Goal: Transaction & Acquisition: Download file/media

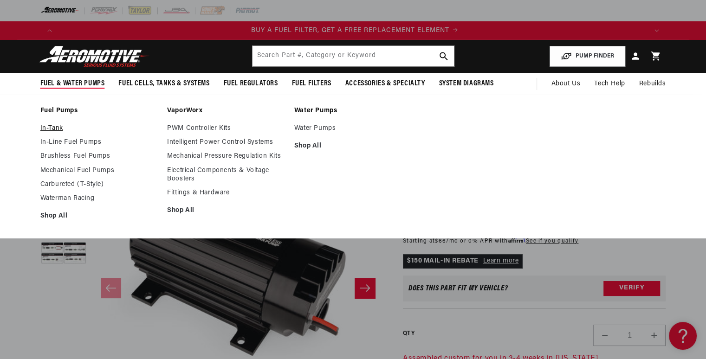
scroll to position [0, 589]
click at [82, 146] on link "In-Line Fuel Pumps" at bounding box center [99, 142] width 118 height 8
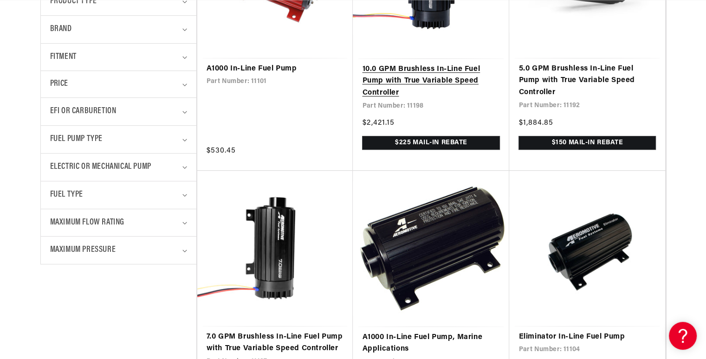
scroll to position [365, 0]
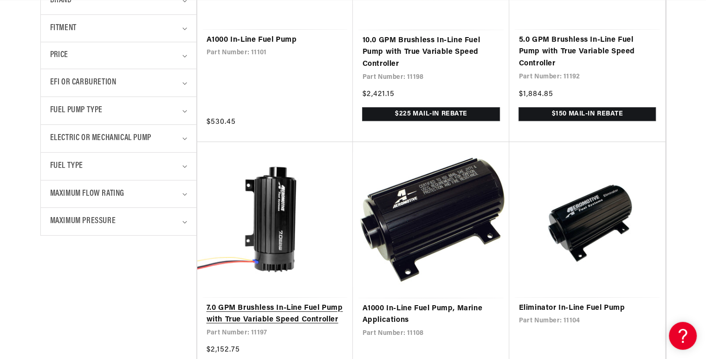
click at [266, 315] on link "7.0 GPM Brushless In-Line Fuel Pump with True Variable Speed Controller" at bounding box center [275, 315] width 137 height 24
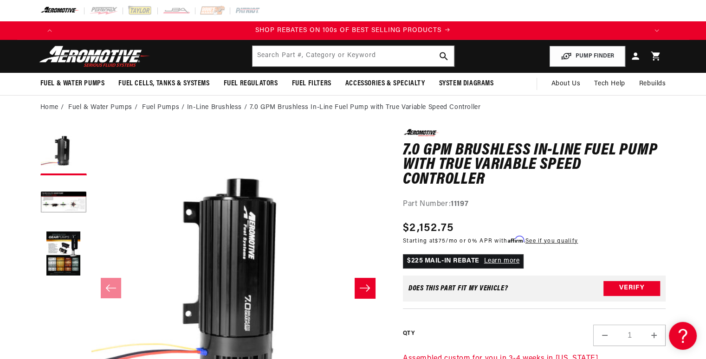
click at [442, 103] on li "7.0 GPM Brushless In-Line Fuel Pump with True Variable Speed Controller" at bounding box center [365, 108] width 231 height 10
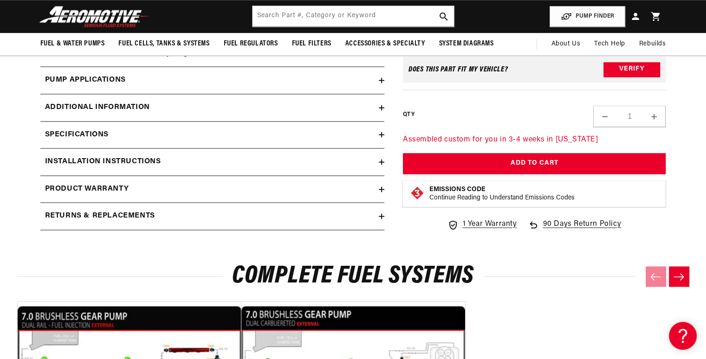
scroll to position [1408, 0]
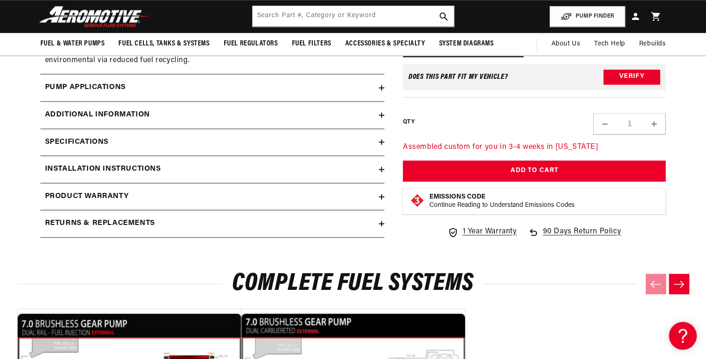
click at [233, 162] on summary "Installation Instructions" at bounding box center [212, 169] width 344 height 27
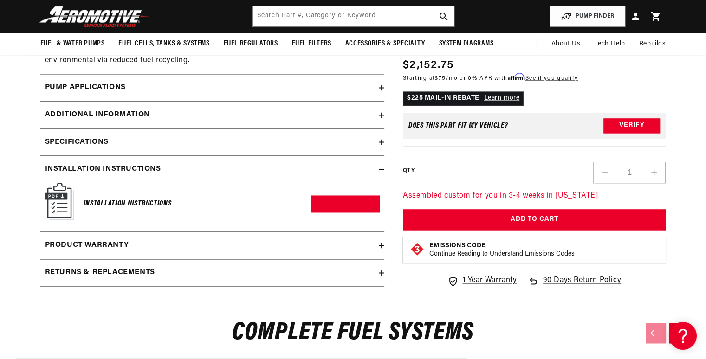
scroll to position [0, 1766]
click at [347, 198] on link "Download PDF" at bounding box center [345, 203] width 69 height 17
